Goal: Task Accomplishment & Management: Manage account settings

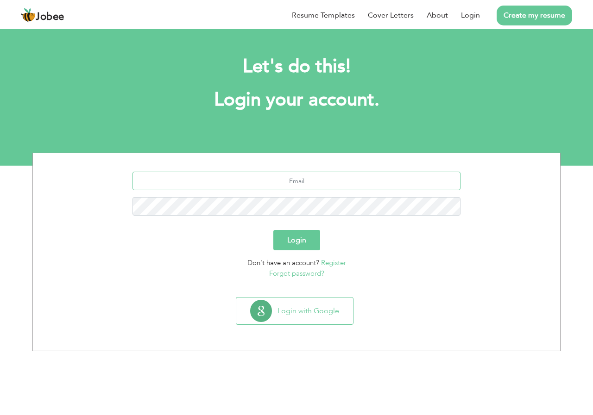
click at [308, 180] on input "text" at bounding box center [296, 181] width 328 height 19
type input "[EMAIL_ADDRESS][DOMAIN_NAME]"
click at [273, 230] on button "Login" at bounding box center [296, 240] width 47 height 20
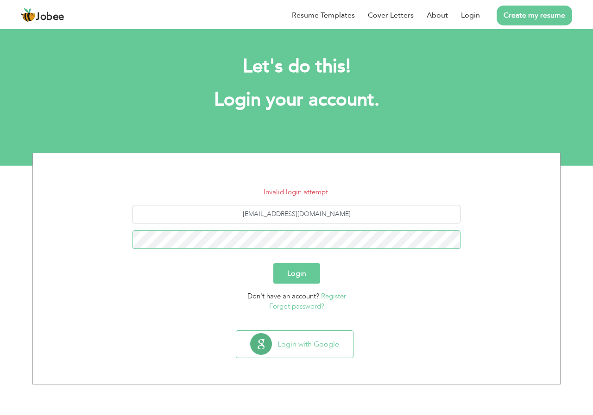
click at [273, 263] on button "Login" at bounding box center [296, 273] width 47 height 20
click at [295, 280] on button "Login" at bounding box center [296, 273] width 47 height 20
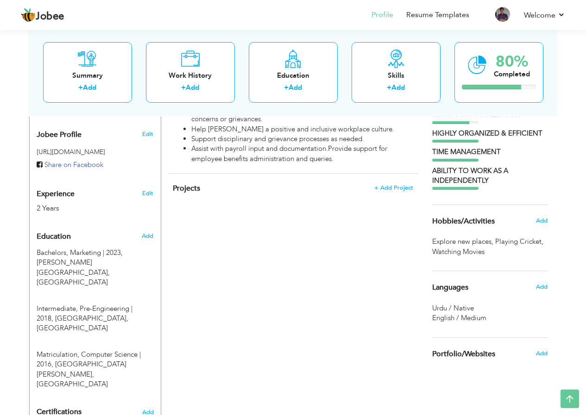
scroll to position [324, 0]
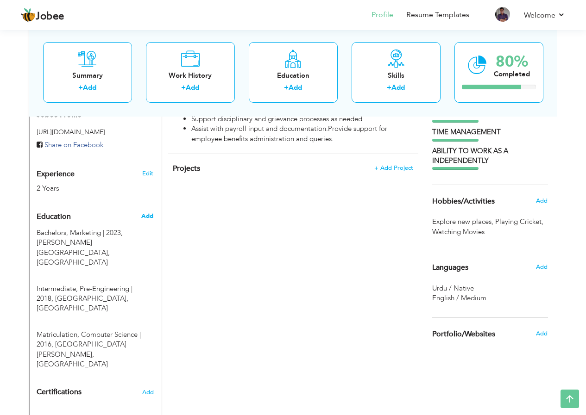
click at [148, 212] on span "Add" at bounding box center [147, 216] width 12 height 8
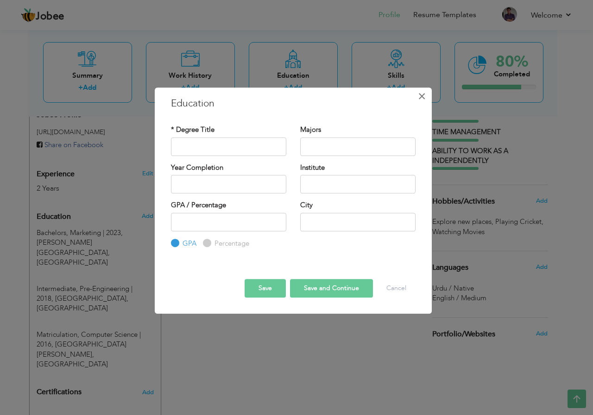
click at [419, 101] on span "×" at bounding box center [422, 96] width 8 height 17
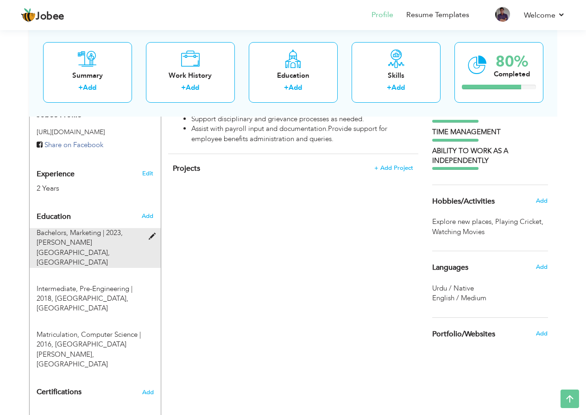
click at [153, 233] on span at bounding box center [155, 236] width 12 height 7
type input "Bachelors"
type input "Marketing"
type input "2023"
type input "Muhammad Ali Jinnah university"
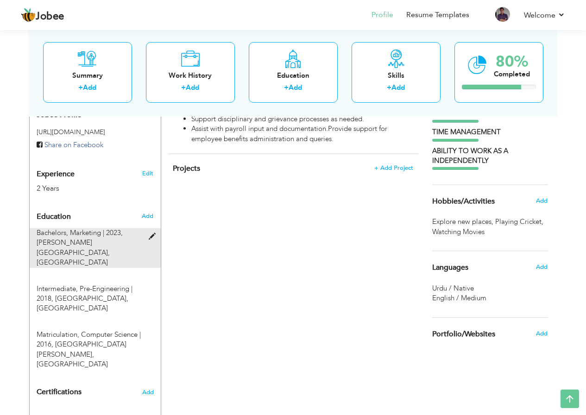
type input "2.98"
type input "Karachi"
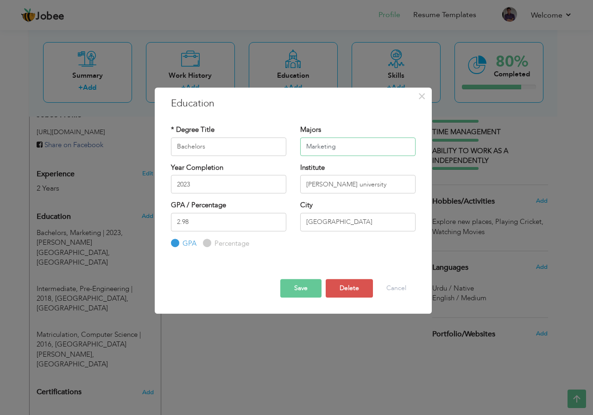
drag, startPoint x: 356, startPoint y: 150, endPoint x: 280, endPoint y: 149, distance: 75.9
click at [280, 149] on div "* Degree Title Bachelors Majors Marketing" at bounding box center [293, 143] width 258 height 37
type input "B"
click at [420, 93] on span "×" at bounding box center [422, 96] width 8 height 17
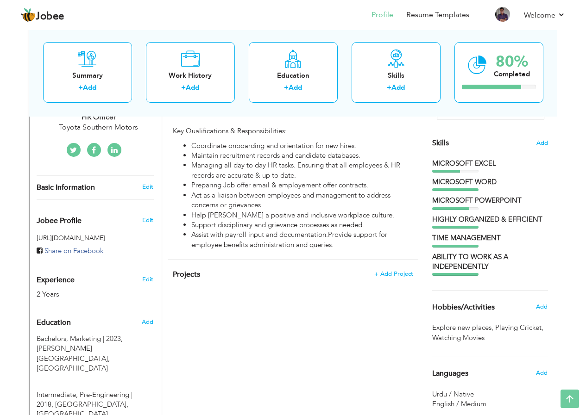
scroll to position [0, 0]
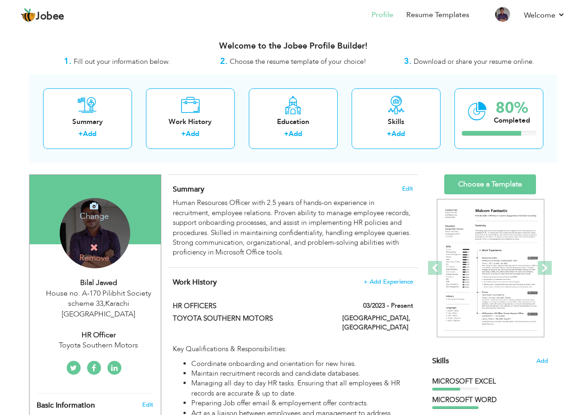
click at [95, 253] on h4 "Remove" at bounding box center [94, 253] width 66 height 20
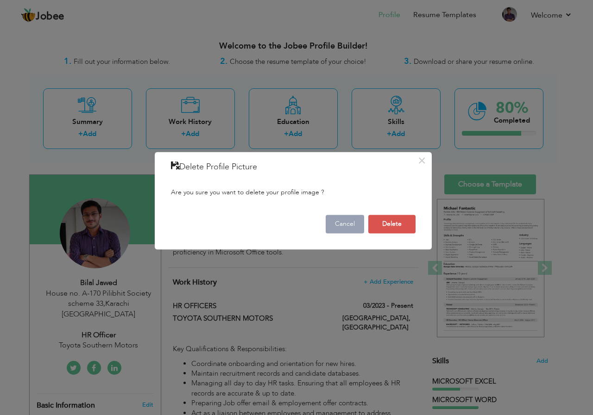
click at [341, 225] on button "Cancel" at bounding box center [344, 224] width 38 height 19
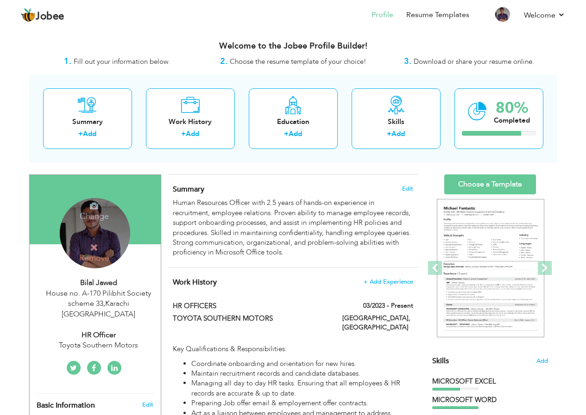
click at [96, 237] on div "Change Remove" at bounding box center [95, 233] width 70 height 70
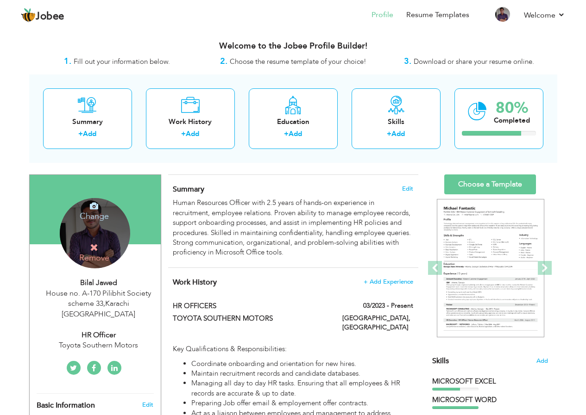
click at [99, 213] on h4 "Change" at bounding box center [94, 210] width 66 height 22
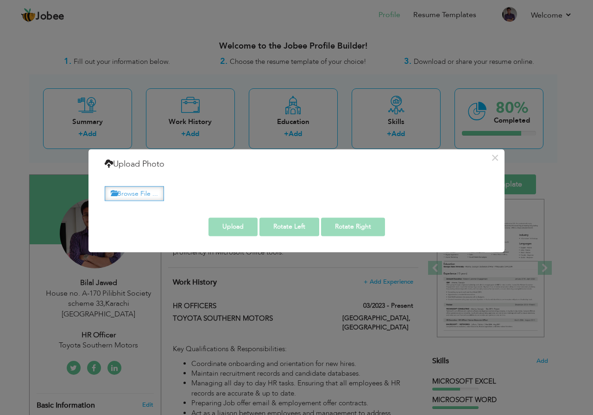
click at [149, 192] on label "Browse File ..." at bounding box center [134, 194] width 59 height 14
click at [0, 0] on input "Browse File ..." at bounding box center [0, 0] width 0 height 0
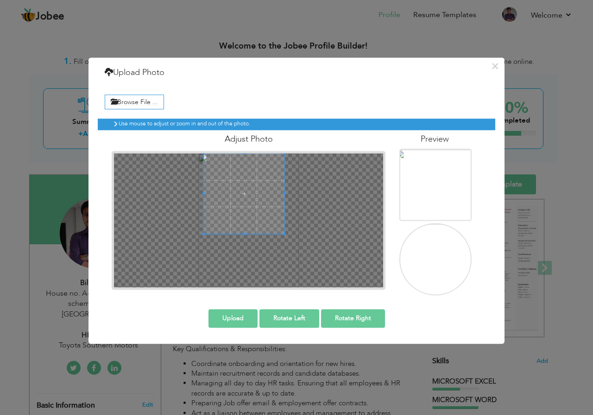
click at [264, 194] on span at bounding box center [244, 193] width 81 height 81
click at [314, 196] on div at bounding box center [248, 220] width 269 height 134
click at [318, 194] on div at bounding box center [248, 220] width 269 height 134
click at [255, 193] on span at bounding box center [251, 194] width 81 height 81
click at [255, 190] on span at bounding box center [251, 193] width 81 height 81
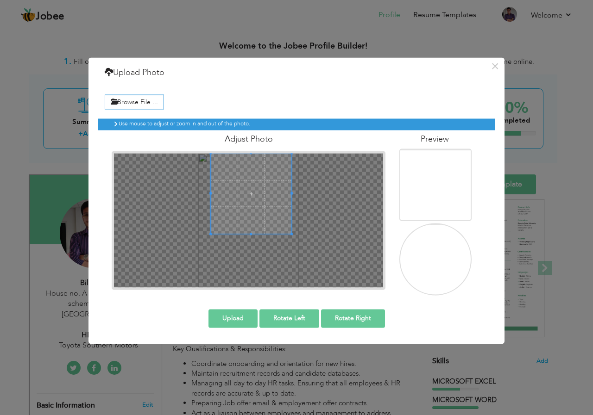
click at [242, 312] on button "Upload" at bounding box center [232, 318] width 49 height 19
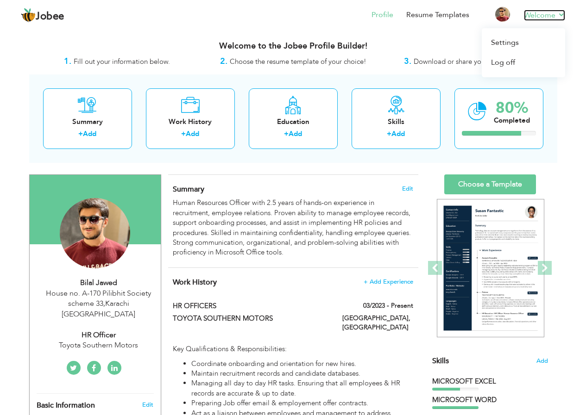
click at [544, 18] on link "Welcome" at bounding box center [544, 15] width 41 height 11
click at [519, 63] on link "Log off" at bounding box center [522, 63] width 83 height 20
